Goal: Information Seeking & Learning: Learn about a topic

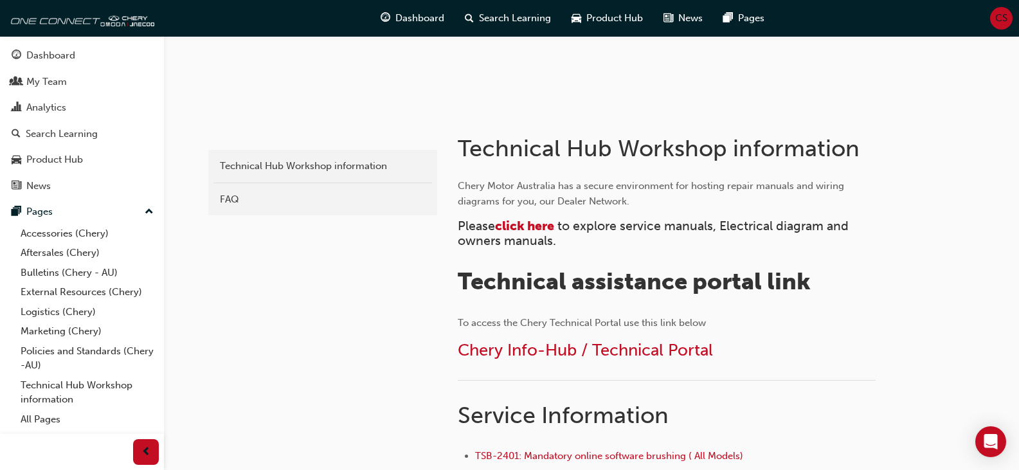
scroll to position [193, 0]
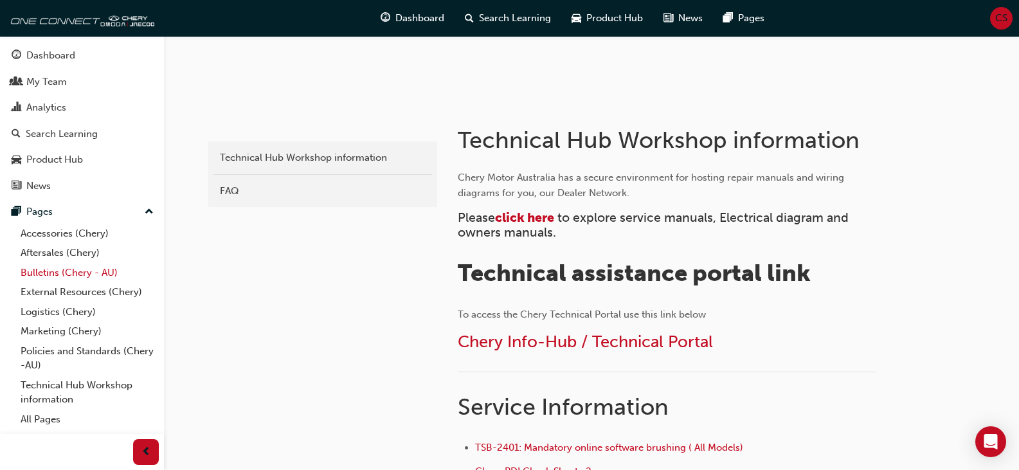
click at [82, 275] on link "Bulletins (Chery - AU)" at bounding box center [86, 273] width 143 height 20
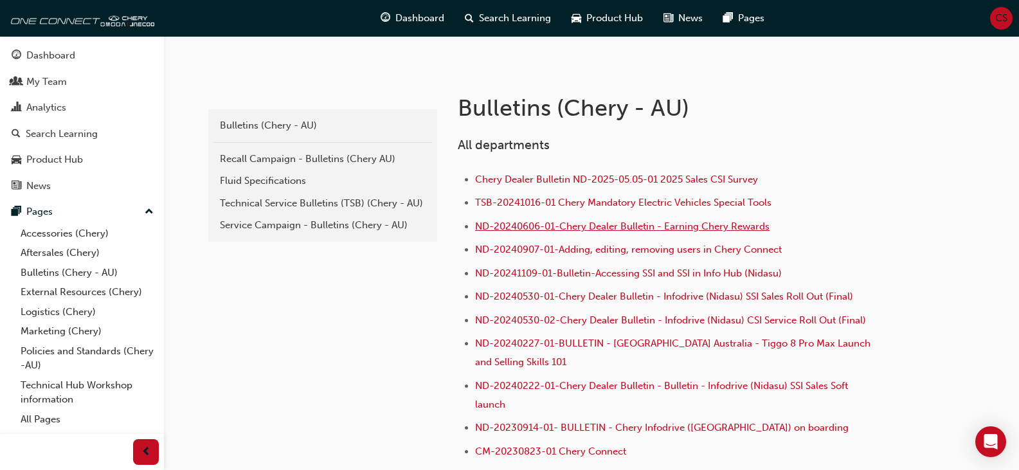
scroll to position [257, 0]
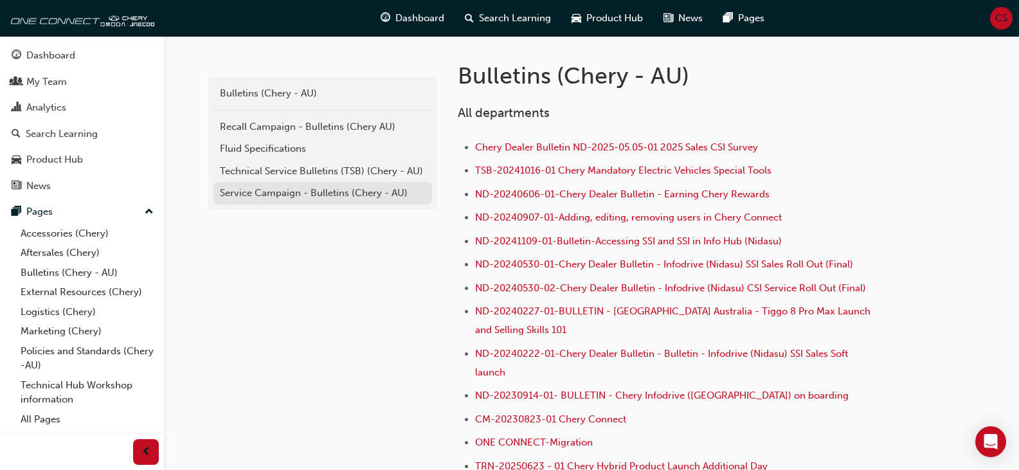
click at [267, 190] on div "Service Campaign - Bulletins (Chery - AU)" at bounding box center [323, 193] width 206 height 15
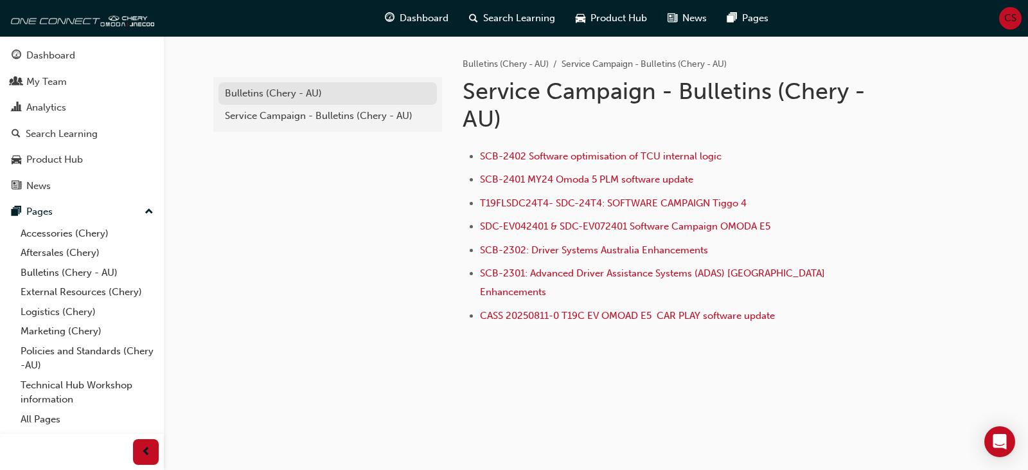
click at [260, 94] on div "Bulletins (Chery - AU)" at bounding box center [328, 93] width 206 height 15
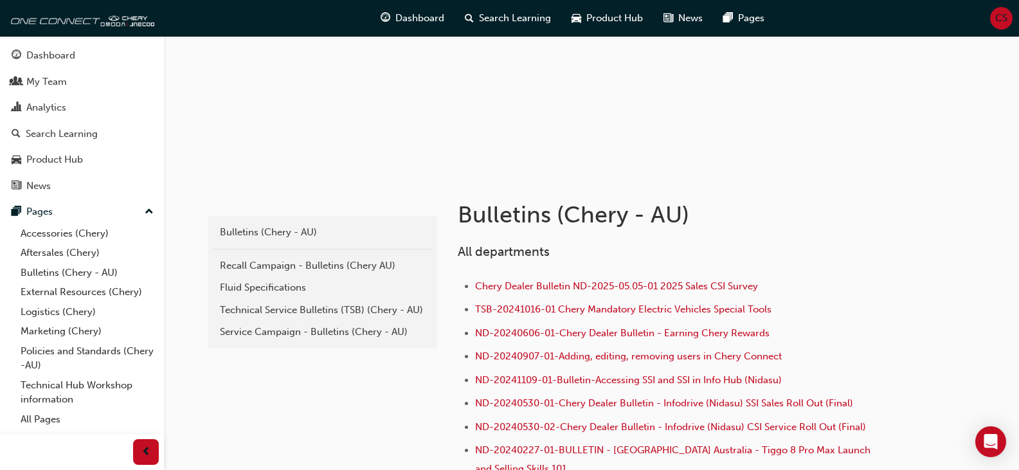
scroll to position [129, 0]
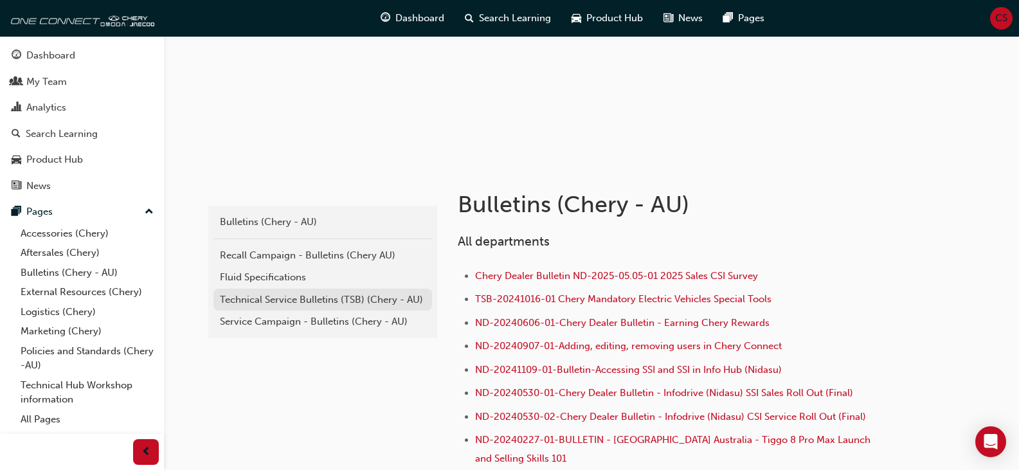
click at [288, 297] on div "Technical Service Bulletins (TSB) (Chery - AU)" at bounding box center [323, 299] width 206 height 15
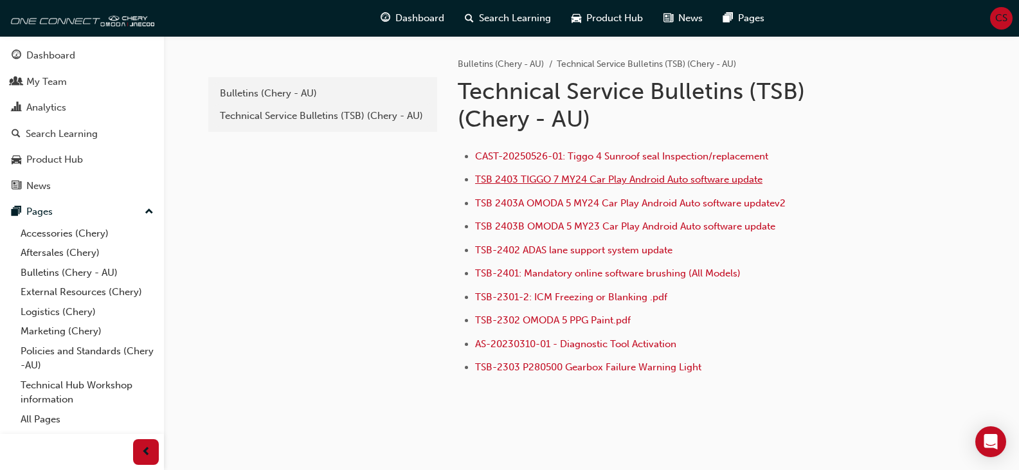
click at [617, 184] on span "TSB 2403 TIGGO 7 MY24 Car Play Android Auto software update" at bounding box center [618, 180] width 287 height 12
